Goal: Task Accomplishment & Management: Complete application form

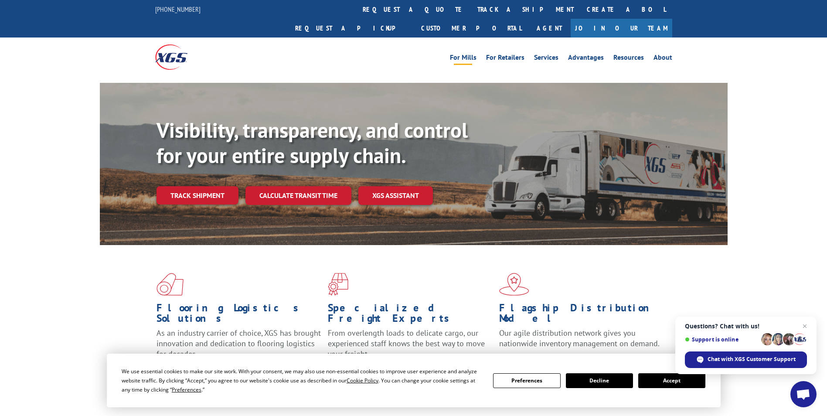
click at [467, 54] on link "For Mills" at bounding box center [463, 59] width 27 height 10
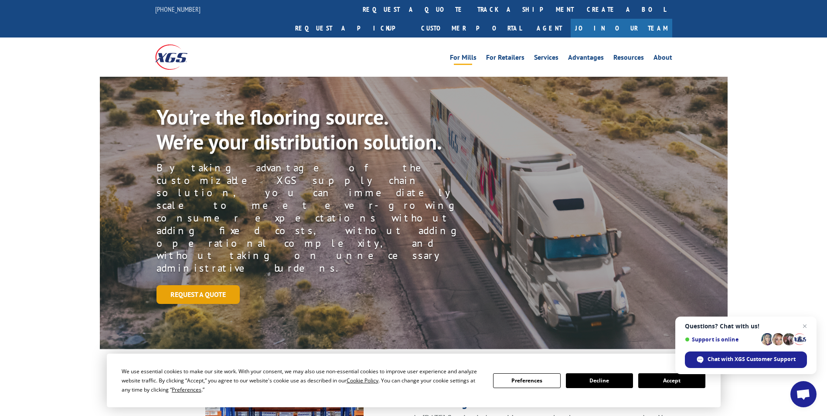
click at [211, 285] on link "Request a Quote" at bounding box center [198, 294] width 83 height 19
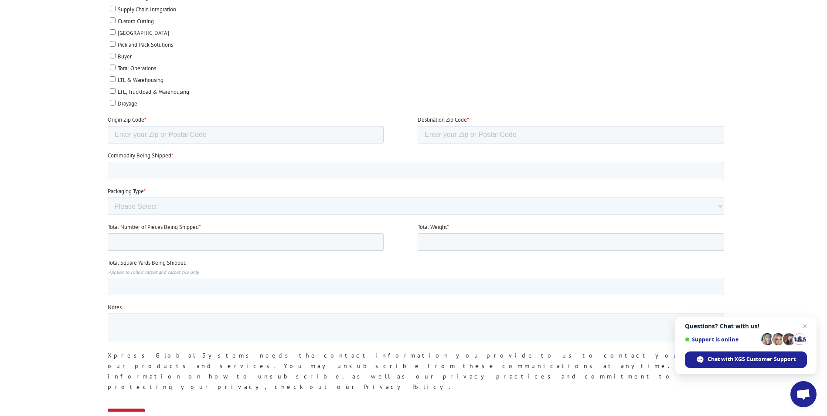
scroll to position [480, 0]
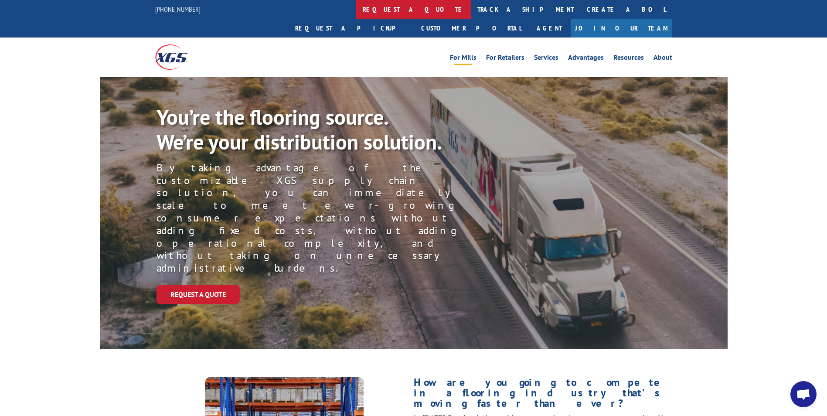
click at [356, 10] on link "request a quote" at bounding box center [413, 9] width 115 height 19
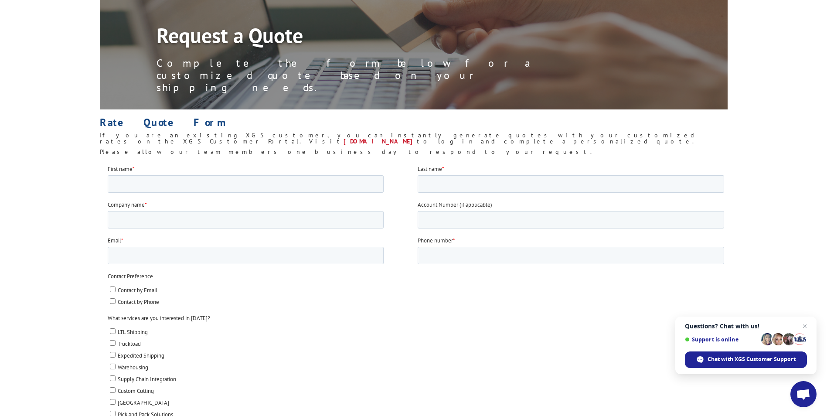
scroll to position [87, 0]
